Goal: Complete application form: Complete application form

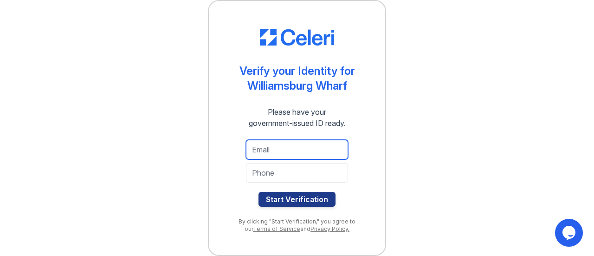
click at [267, 148] on input "email" at bounding box center [297, 149] width 102 height 19
type input "suarez.cms@gmail.com"
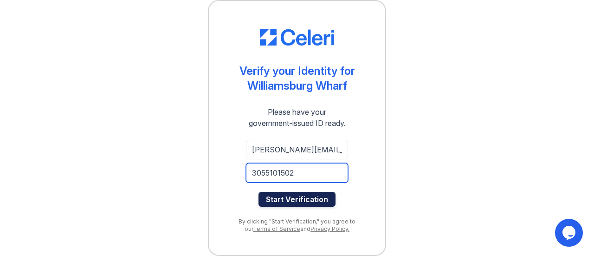
type input "3055101502"
click at [276, 197] on button "Start Verification" at bounding box center [297, 199] width 77 height 15
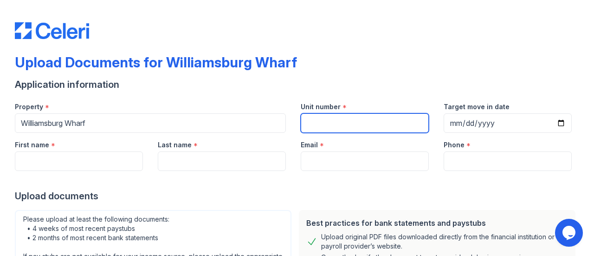
click at [340, 121] on input "Unit number" at bounding box center [365, 122] width 128 height 19
type input "516"
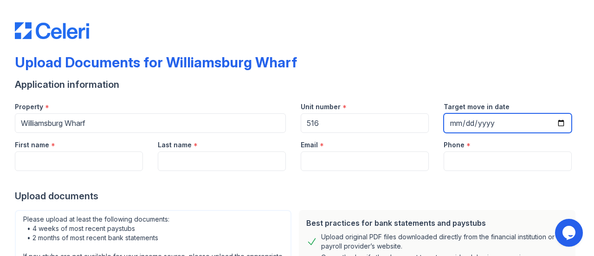
click at [491, 126] on input "Target move in date" at bounding box center [508, 122] width 128 height 19
click at [553, 123] on input "Target move in date" at bounding box center [508, 122] width 128 height 19
click at [559, 120] on input "[DATE]" at bounding box center [508, 122] width 128 height 19
click at [553, 120] on input "[DATE]" at bounding box center [508, 122] width 128 height 19
type input "[DATE]"
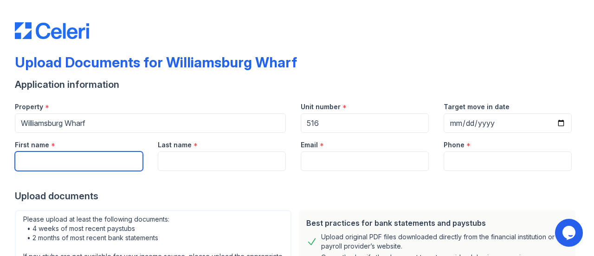
click at [103, 159] on input "First name" at bounding box center [79, 160] width 128 height 19
type input "[PERSON_NAME]"
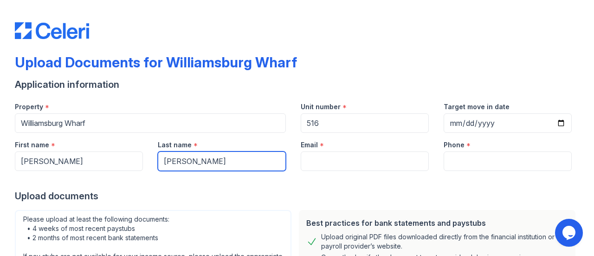
type input "[PERSON_NAME]"
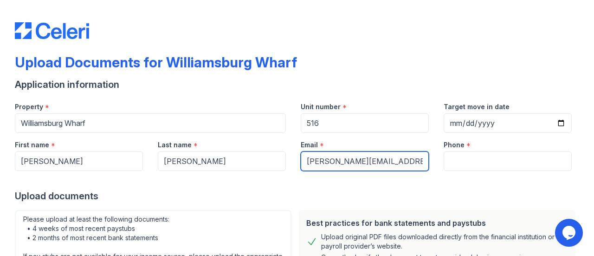
type input "[PERSON_NAME][EMAIL_ADDRESS][DOMAIN_NAME]"
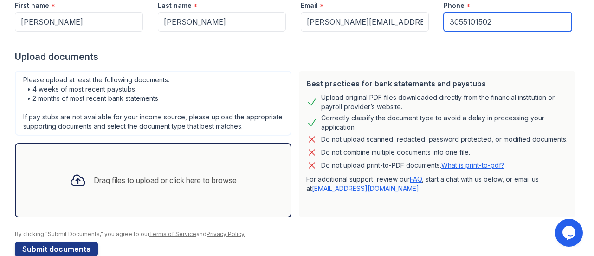
scroll to position [167, 0]
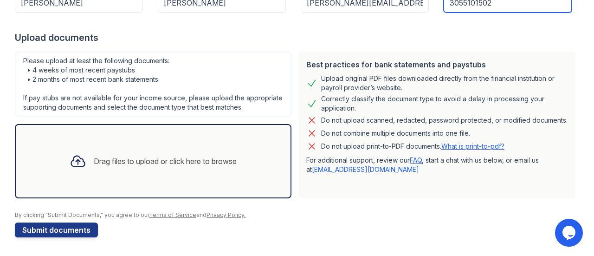
type input "3055101502"
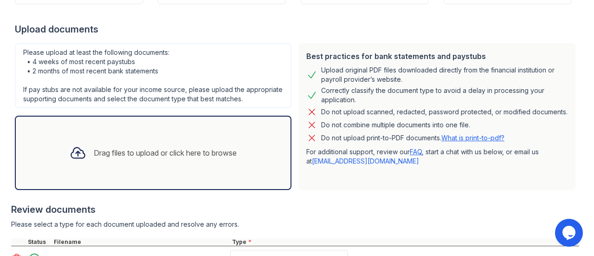
click at [179, 168] on div "Drag files to upload or click here to browse" at bounding box center [153, 153] width 182 height 32
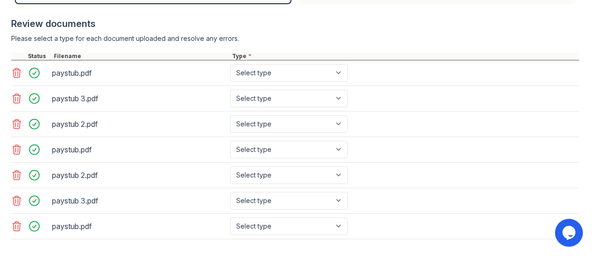
scroll to position [399, 0]
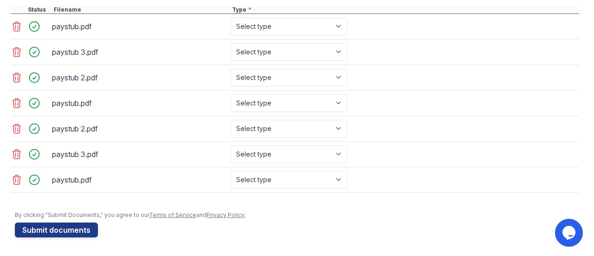
click at [14, 109] on icon at bounding box center [16, 102] width 11 height 11
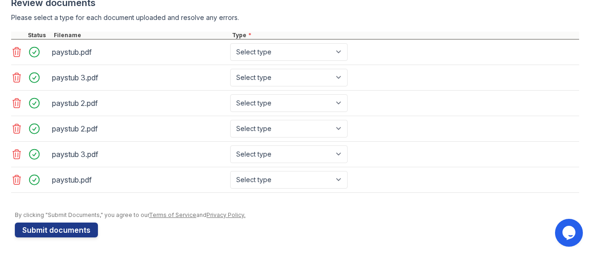
scroll to position [379, 0]
click at [17, 125] on icon at bounding box center [17, 128] width 8 height 9
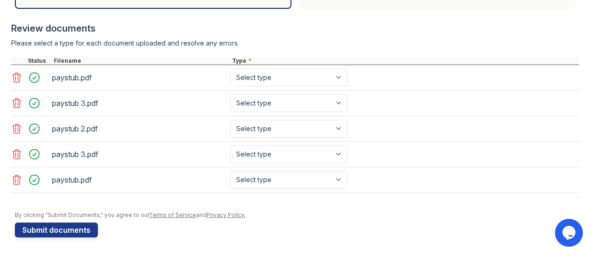
click at [14, 154] on icon at bounding box center [16, 154] width 11 height 11
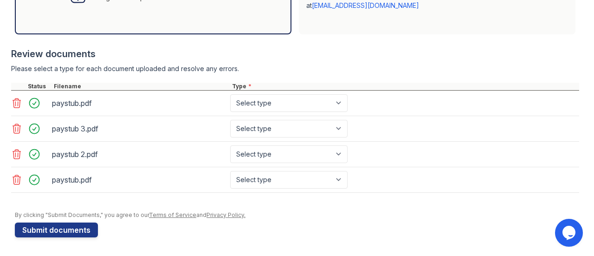
click at [19, 181] on icon at bounding box center [16, 179] width 11 height 11
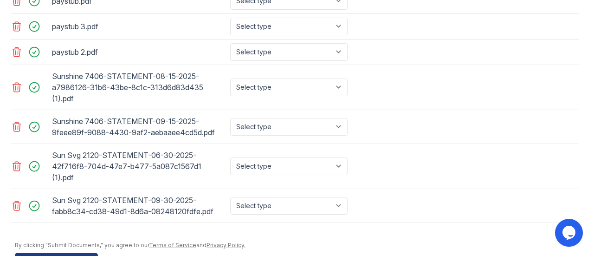
scroll to position [443, 0]
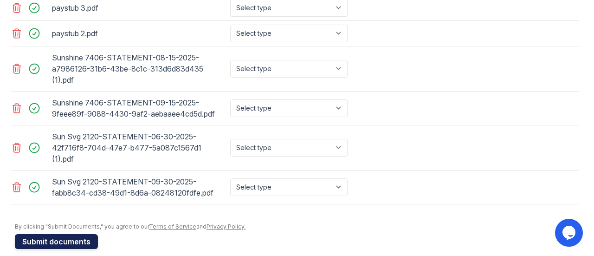
click at [70, 237] on button "Submit documents" at bounding box center [56, 241] width 83 height 15
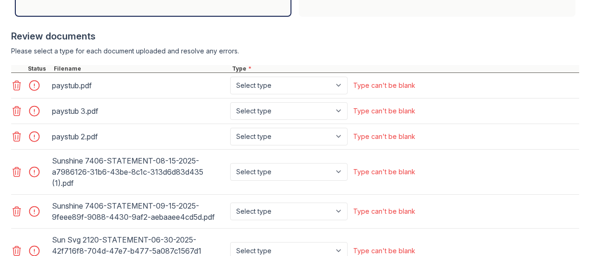
scroll to position [418, 0]
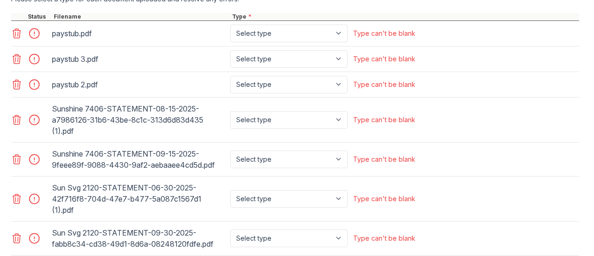
click at [282, 31] on div "paystub.pdf Select type Paystub Bank Statement Offer Letter Tax Documents Benef…" at bounding box center [295, 34] width 568 height 26
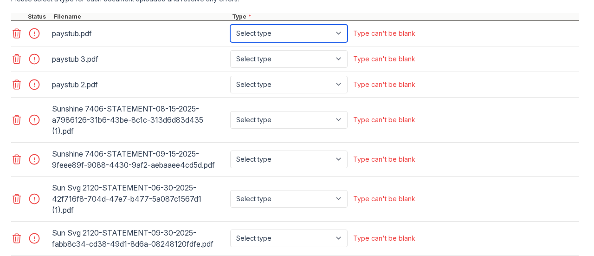
click at [282, 40] on select "Select type Paystub Bank Statement Offer Letter Tax Documents Benefit Award Let…" at bounding box center [288, 34] width 117 height 18
click at [310, 42] on select "Select type Paystub Bank Statement Offer Letter Tax Documents Benefit Award Let…" at bounding box center [288, 34] width 117 height 18
select select "paystub"
click at [230, 33] on select "Select type Paystub Bank Statement Offer Letter Tax Documents Benefit Award Let…" at bounding box center [288, 34] width 117 height 18
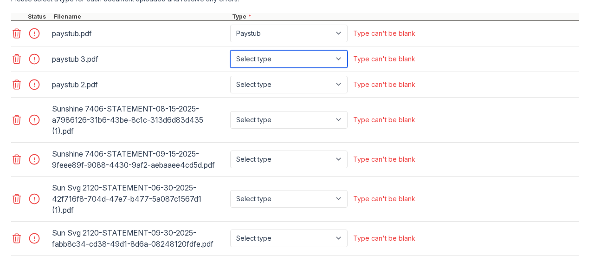
drag, startPoint x: 311, startPoint y: 63, endPoint x: 310, endPoint y: 72, distance: 9.3
click at [311, 63] on select "Select type Paystub Bank Statement Offer Letter Tax Documents Benefit Award Let…" at bounding box center [288, 59] width 117 height 18
select select "paystub"
click at [230, 58] on select "Select type Paystub Bank Statement Offer Letter Tax Documents Benefit Award Let…" at bounding box center [288, 59] width 117 height 18
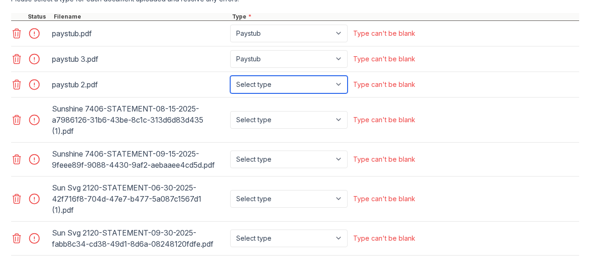
drag, startPoint x: 310, startPoint y: 93, endPoint x: 310, endPoint y: 99, distance: 5.6
click at [310, 93] on select "Select type Paystub Bank Statement Offer Letter Tax Documents Benefit Award Let…" at bounding box center [288, 85] width 117 height 18
select select "paystub"
click at [230, 83] on select "Select type Paystub Bank Statement Offer Letter Tax Documents Benefit Award Let…" at bounding box center [288, 85] width 117 height 18
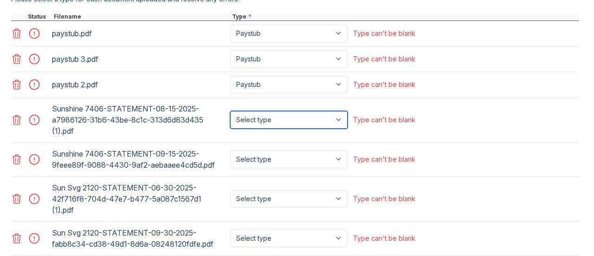
drag, startPoint x: 313, startPoint y: 126, endPoint x: 314, endPoint y: 134, distance: 8.4
click at [313, 126] on select "Select type Paystub Bank Statement Offer Letter Tax Documents Benefit Award Let…" at bounding box center [288, 120] width 117 height 18
select select "bank_statement"
click at [230, 118] on select "Select type Paystub Bank Statement Offer Letter Tax Documents Benefit Award Let…" at bounding box center [288, 120] width 117 height 18
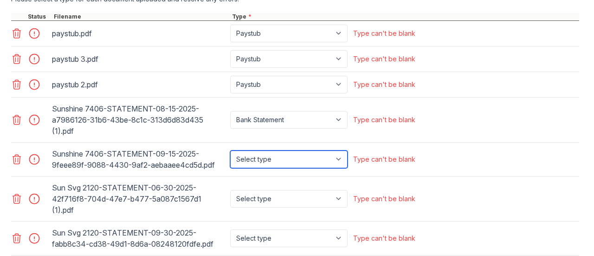
drag, startPoint x: 319, startPoint y: 163, endPoint x: 317, endPoint y: 176, distance: 13.1
click at [320, 163] on select "Select type Paystub Bank Statement Offer Letter Tax Documents Benefit Award Let…" at bounding box center [288, 159] width 117 height 18
select select "bank_statement"
click at [230, 157] on select "Select type Paystub Bank Statement Offer Letter Tax Documents Benefit Award Let…" at bounding box center [288, 159] width 117 height 18
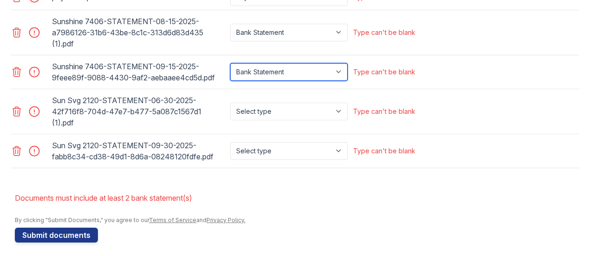
scroll to position [505, 0]
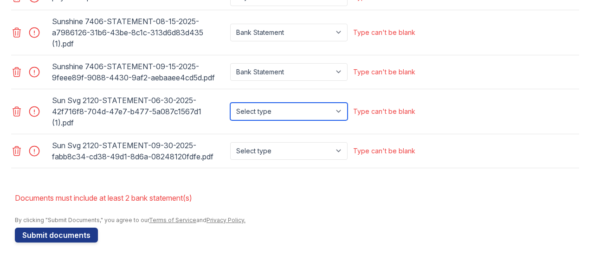
click at [292, 113] on select "Select type Paystub Bank Statement Offer Letter Tax Documents Benefit Award Let…" at bounding box center [288, 112] width 117 height 18
select select "bank_statement"
click at [230, 104] on select "Select type Paystub Bank Statement Offer Letter Tax Documents Benefit Award Let…" at bounding box center [288, 112] width 117 height 18
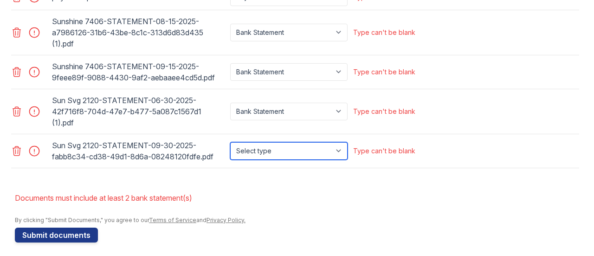
click at [291, 147] on select "Select type Paystub Bank Statement Offer Letter Tax Documents Benefit Award Let…" at bounding box center [288, 151] width 117 height 18
select select "bank_statement"
click at [230, 142] on select "Select type Paystub Bank Statement Offer Letter Tax Documents Benefit Award Let…" at bounding box center [288, 151] width 117 height 18
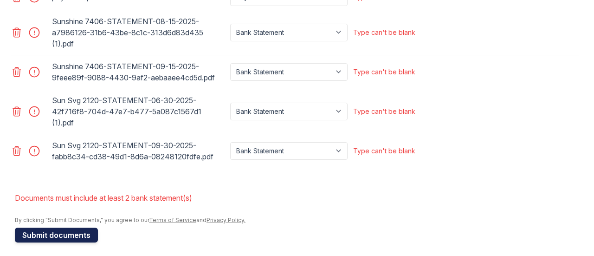
click at [47, 234] on button "Submit documents" at bounding box center [56, 234] width 83 height 15
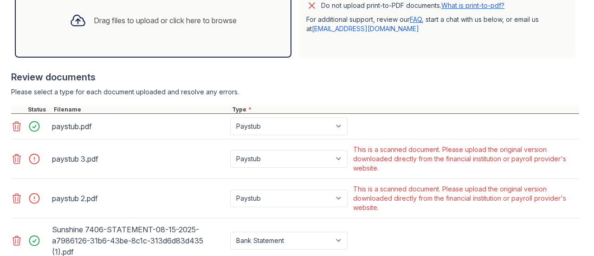
scroll to position [371, 0]
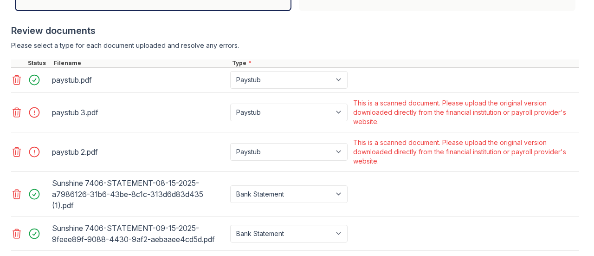
click at [34, 119] on div at bounding box center [37, 112] width 26 height 13
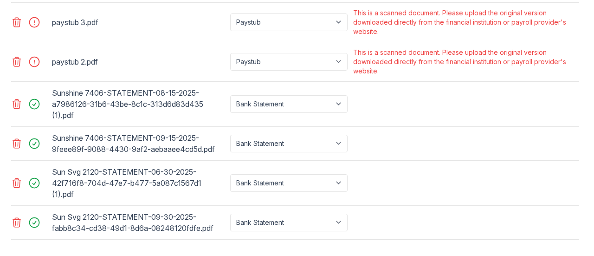
scroll to position [411, 0]
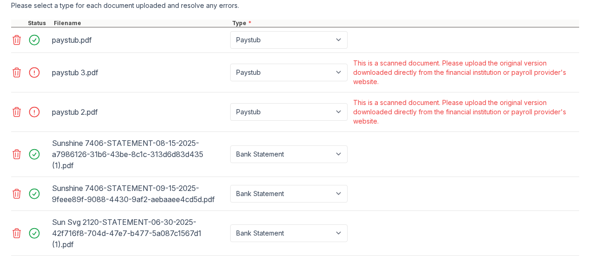
click at [87, 80] on div "paystub 3.pdf" at bounding box center [139, 72] width 175 height 15
click at [18, 76] on icon at bounding box center [17, 72] width 8 height 9
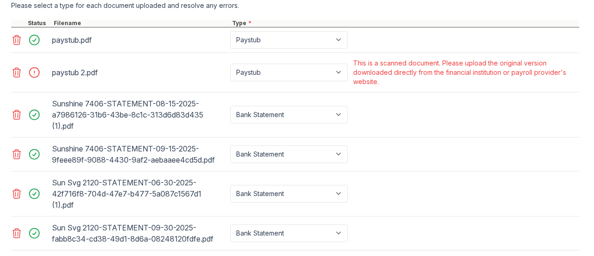
click at [17, 78] on icon at bounding box center [16, 72] width 11 height 11
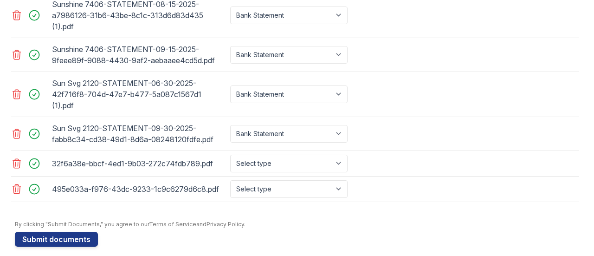
scroll to position [475, 0]
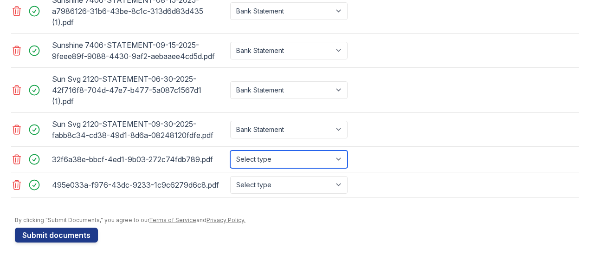
click at [301, 156] on select "Select type Paystub Bank Statement Offer Letter Tax Documents Benefit Award Let…" at bounding box center [288, 159] width 117 height 18
select select "paystub"
click at [230, 150] on select "Select type Paystub Bank Statement Offer Letter Tax Documents Benefit Award Let…" at bounding box center [288, 159] width 117 height 18
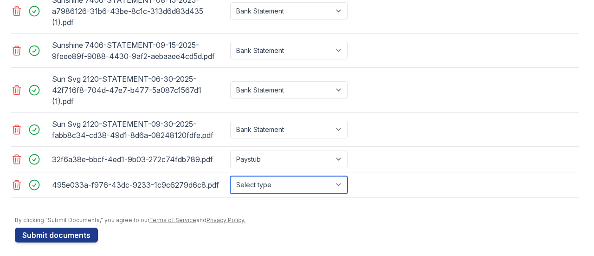
drag, startPoint x: 299, startPoint y: 173, endPoint x: 295, endPoint y: 185, distance: 13.1
click at [299, 176] on select "Select type Paystub Bank Statement Offer Letter Tax Documents Benefit Award Let…" at bounding box center [288, 185] width 117 height 18
select select "paystub"
click at [230, 176] on select "Select type Paystub Bank Statement Offer Letter Tax Documents Benefit Award Let…" at bounding box center [288, 185] width 117 height 18
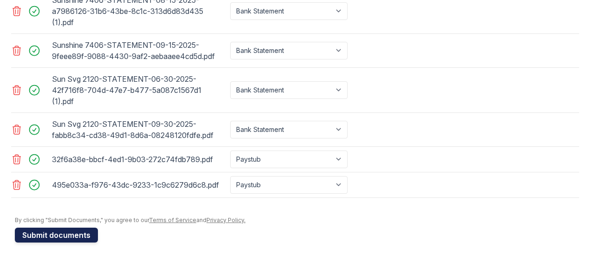
click at [64, 231] on button "Submit documents" at bounding box center [56, 234] width 83 height 15
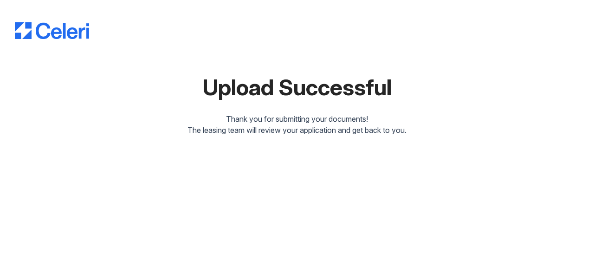
click at [38, 24] on img at bounding box center [52, 30] width 74 height 17
